Goal: Register for event/course

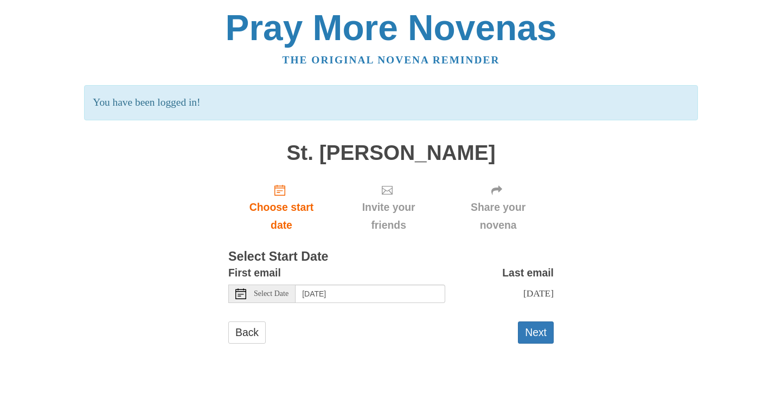
click at [240, 294] on icon at bounding box center [240, 293] width 11 height 11
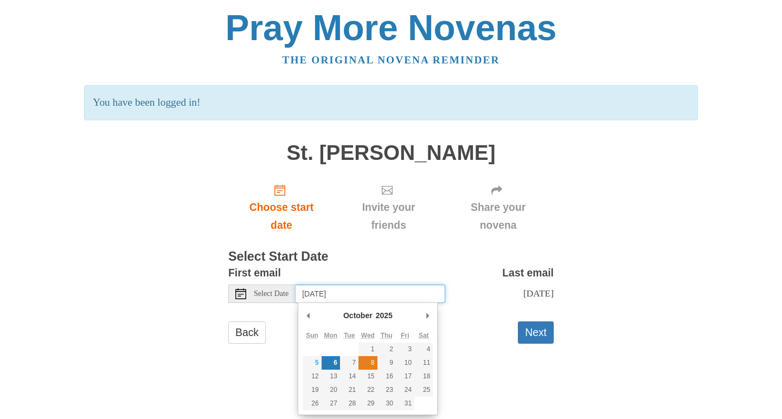
type input "Wednesday, October 8th"
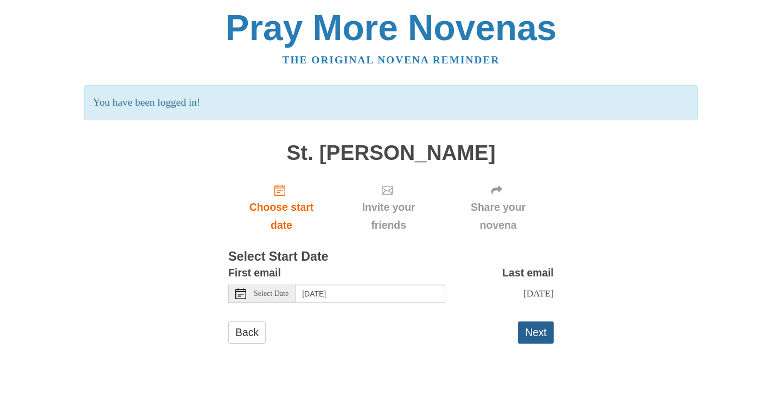
click at [532, 332] on button "Next" at bounding box center [536, 332] width 36 height 22
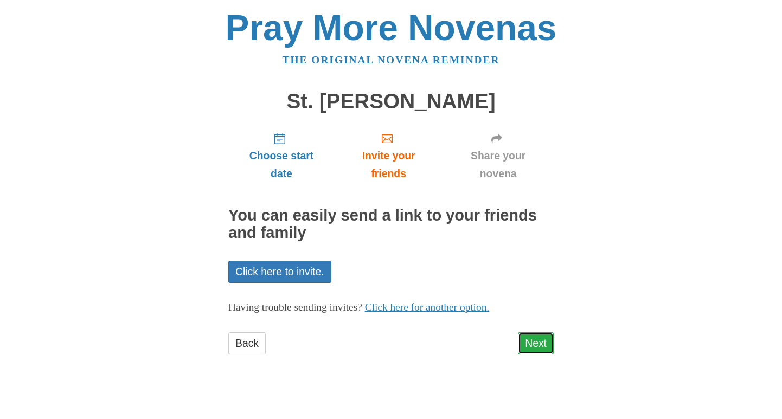
click at [543, 345] on link "Next" at bounding box center [536, 343] width 36 height 22
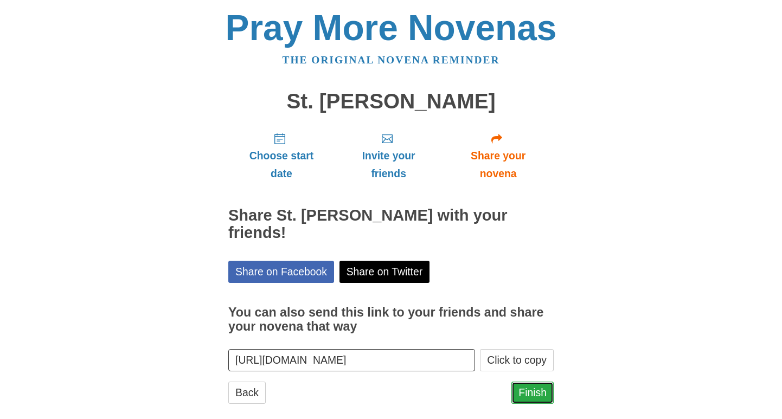
click at [536, 382] on link "Finish" at bounding box center [532, 393] width 42 height 22
